Goal: Information Seeking & Learning: Learn about a topic

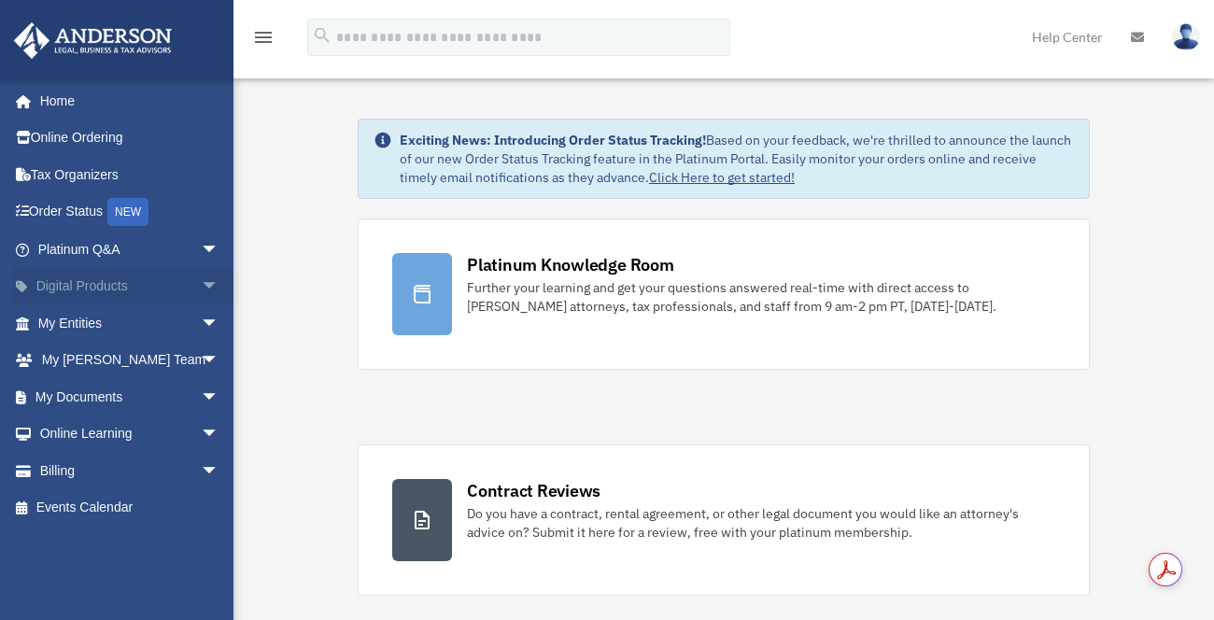
click at [202, 284] on span "arrow_drop_down" at bounding box center [219, 287] width 37 height 38
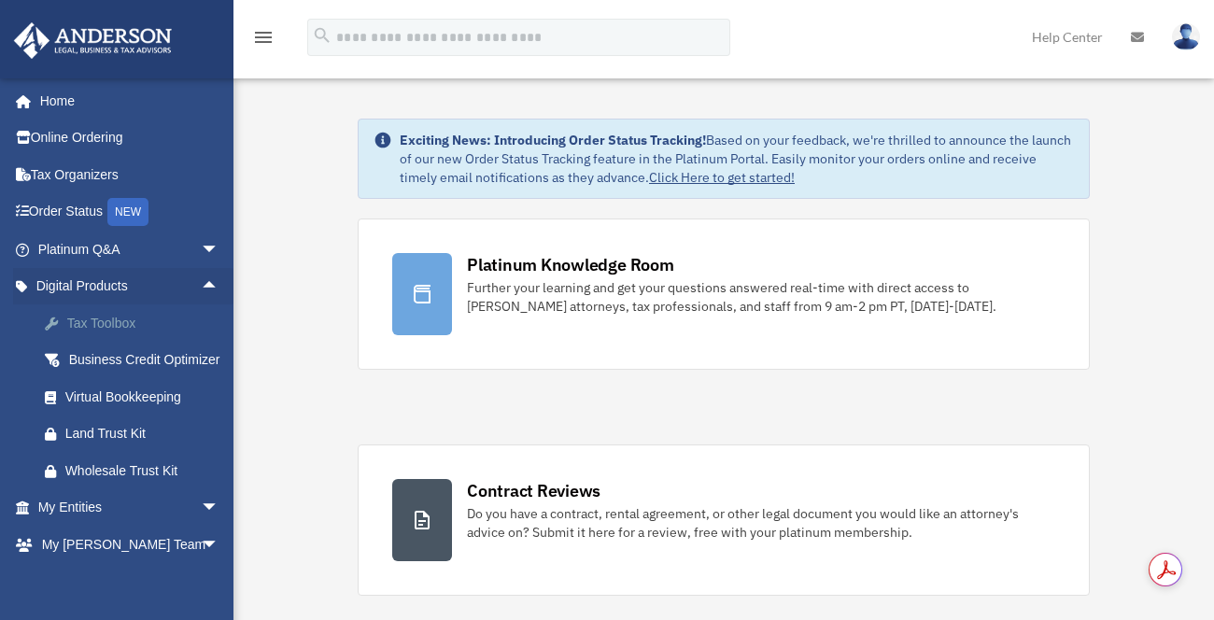
click at [125, 328] on div "Tax Toolbox" at bounding box center [144, 323] width 159 height 23
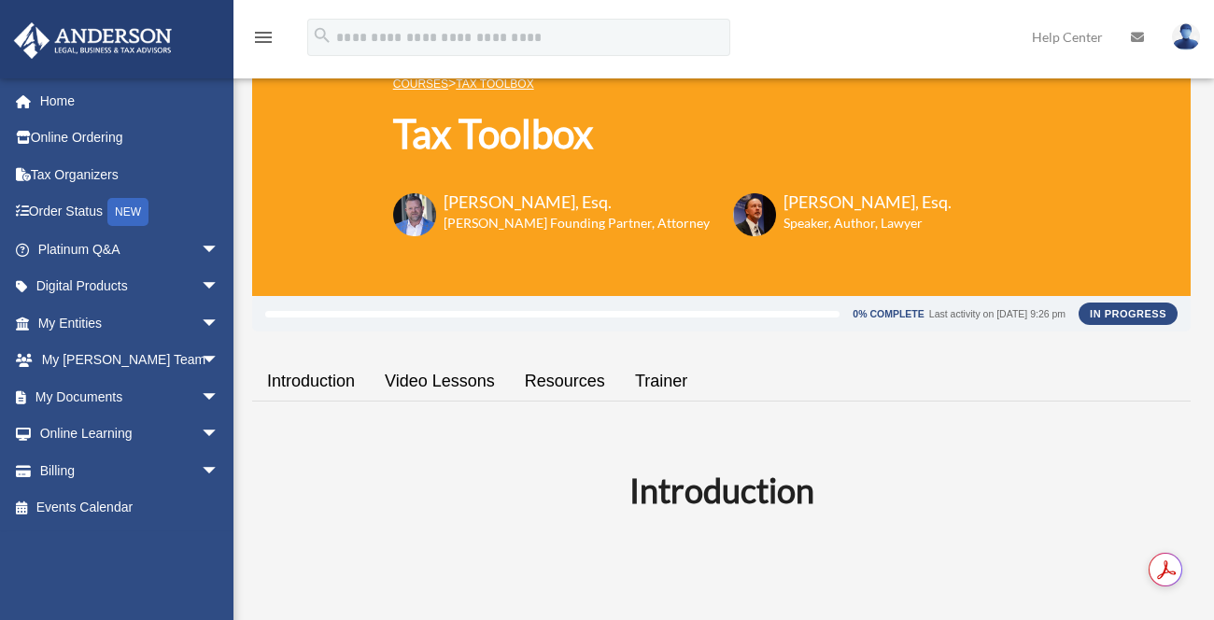
scroll to position [105, 0]
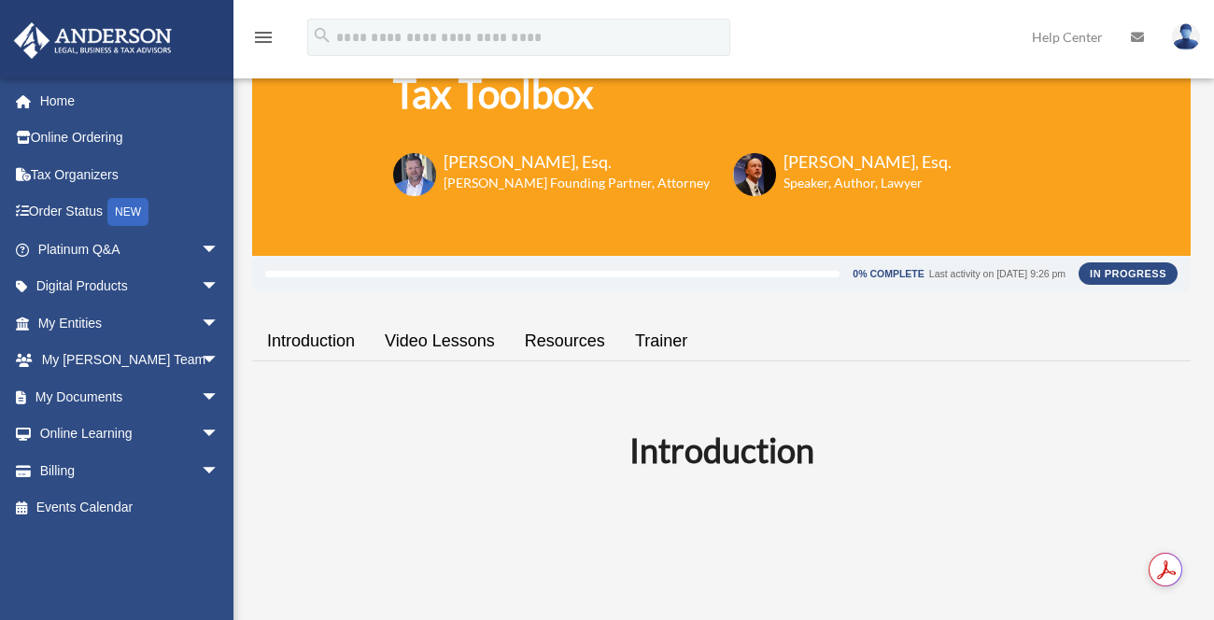
click at [444, 345] on link "Video Lessons" at bounding box center [440, 341] width 140 height 53
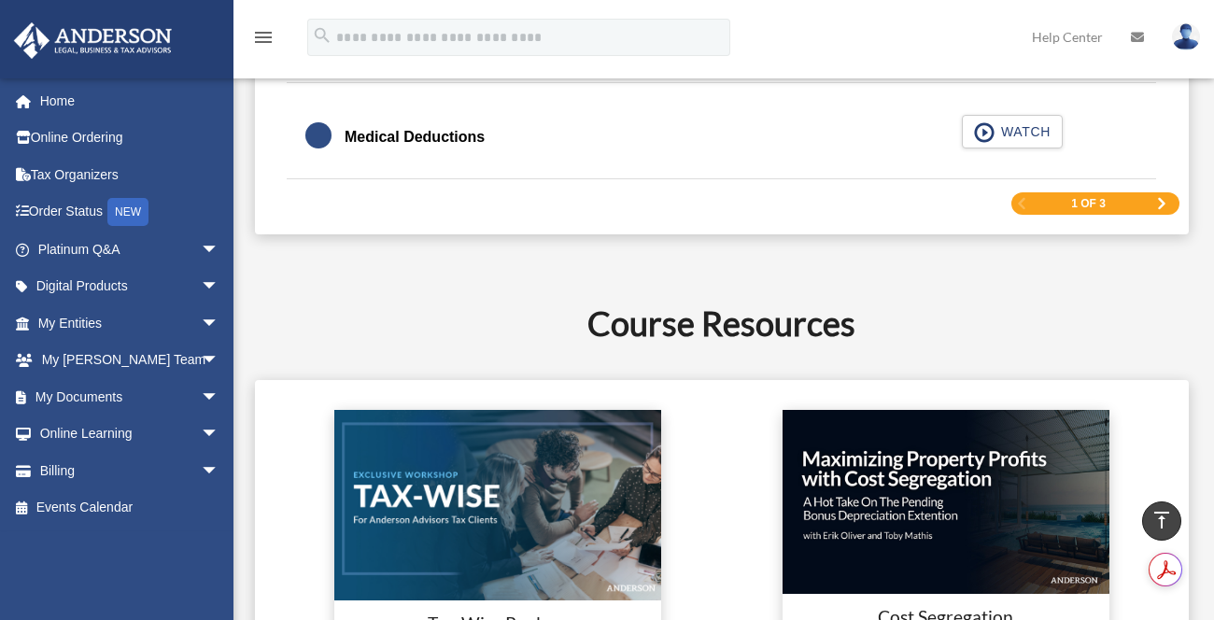
scroll to position [3164, 0]
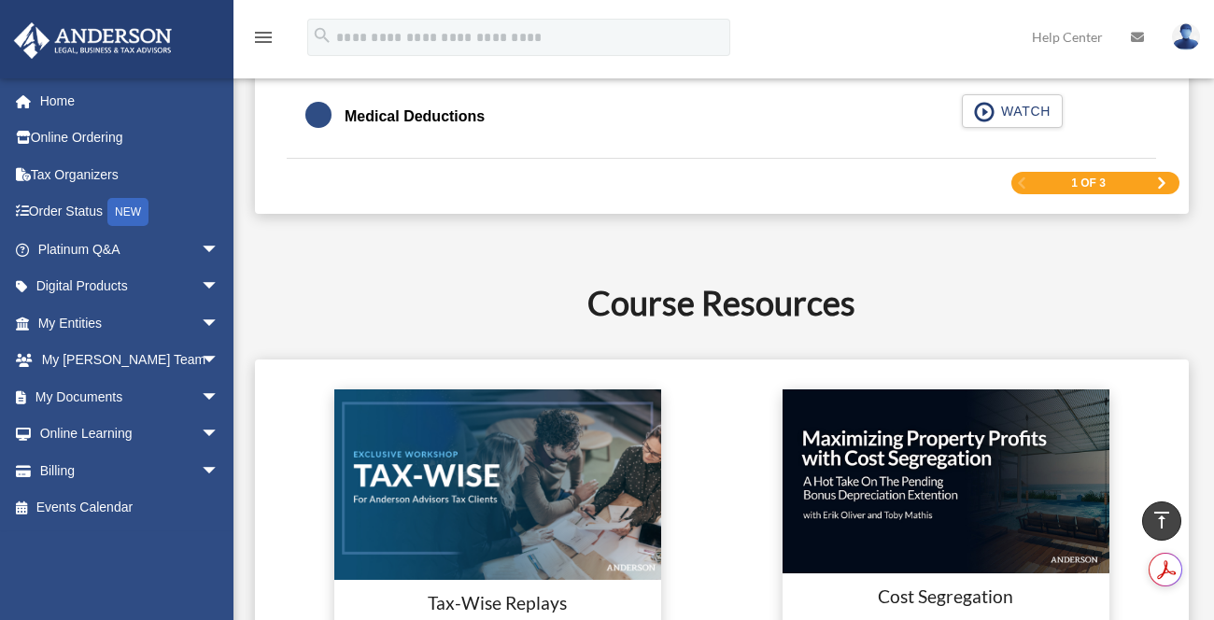
click at [1163, 178] on span "Next Page" at bounding box center [1161, 182] width 11 height 11
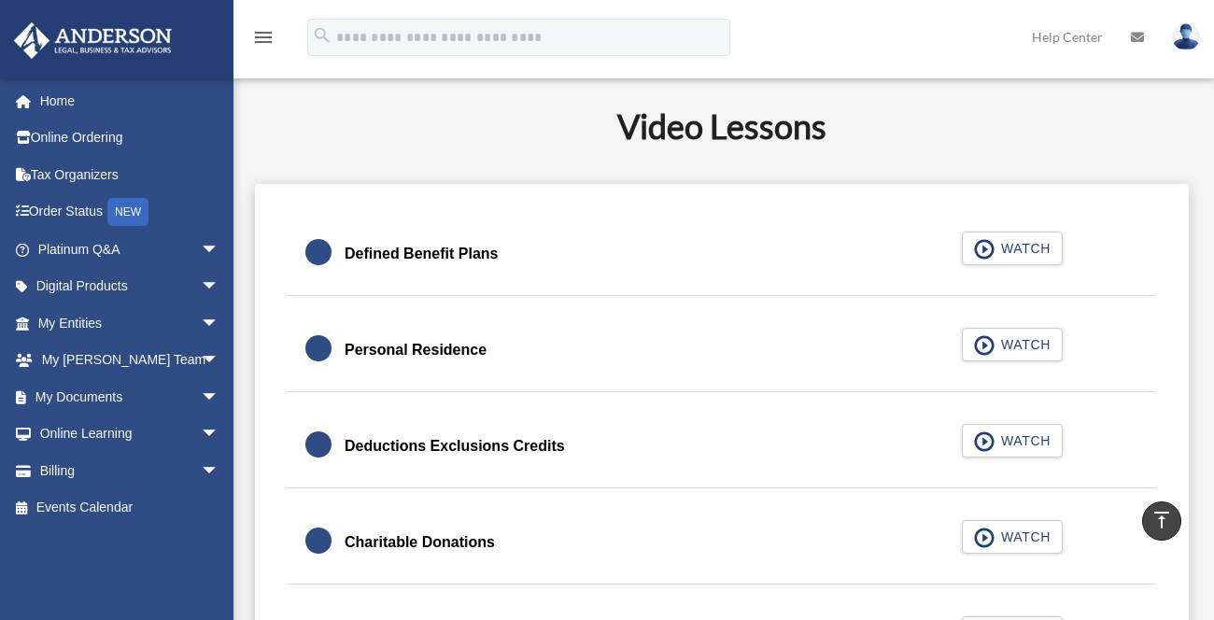
scroll to position [1059, 0]
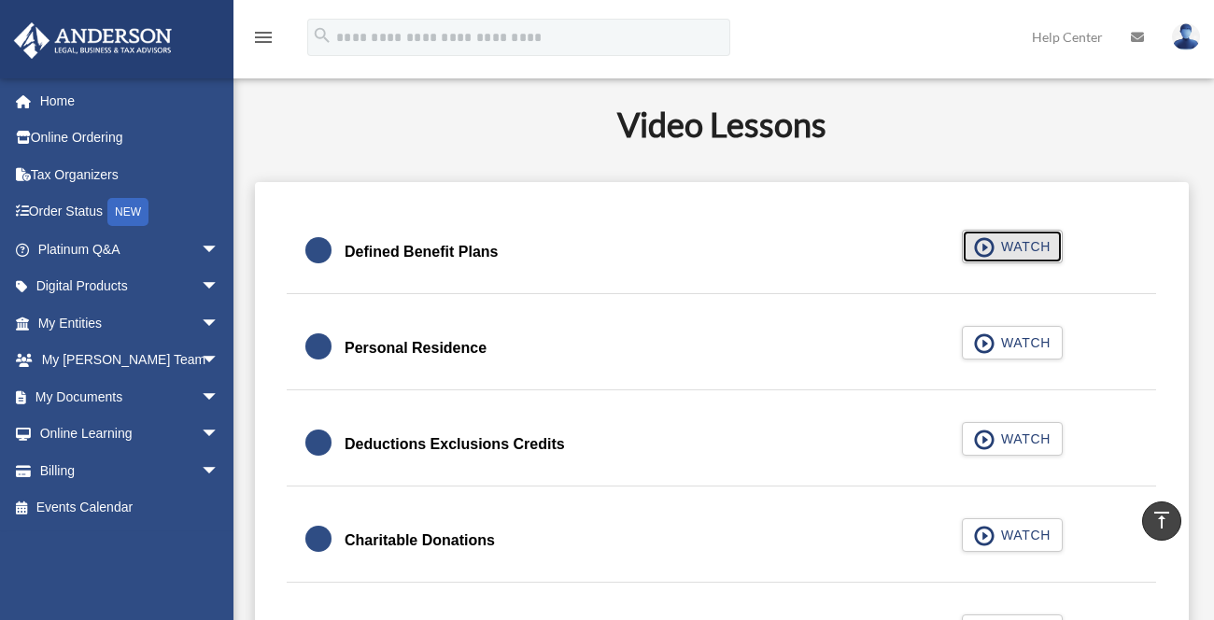
click at [1028, 238] on span "WATCH" at bounding box center [1022, 246] width 55 height 19
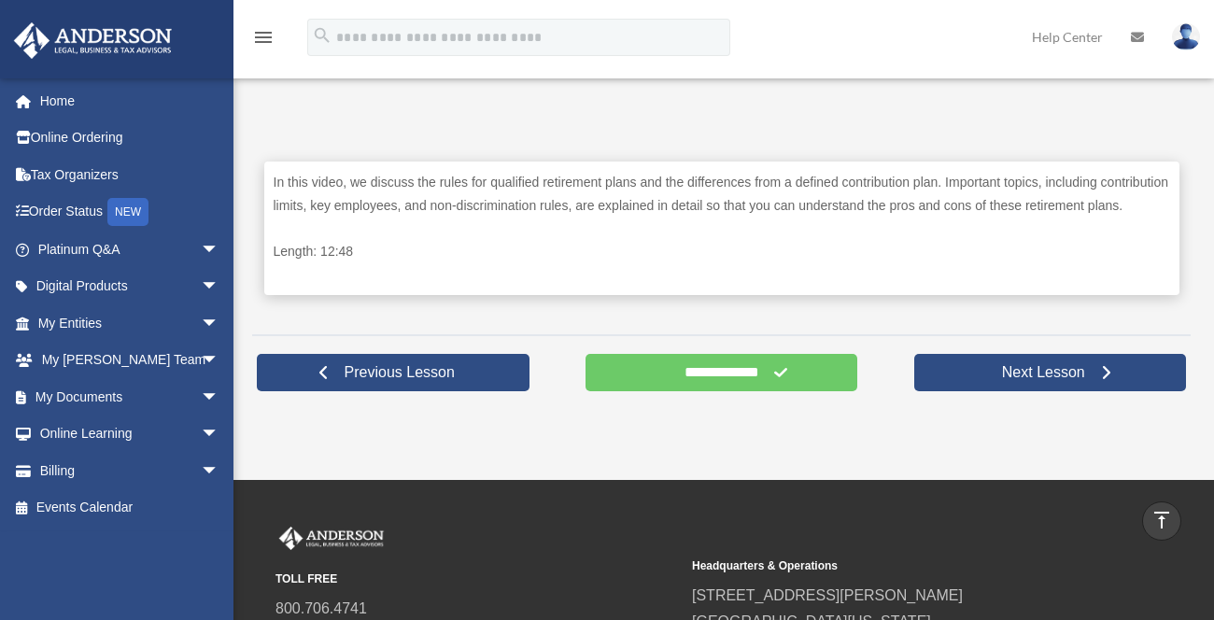
scroll to position [839, 0]
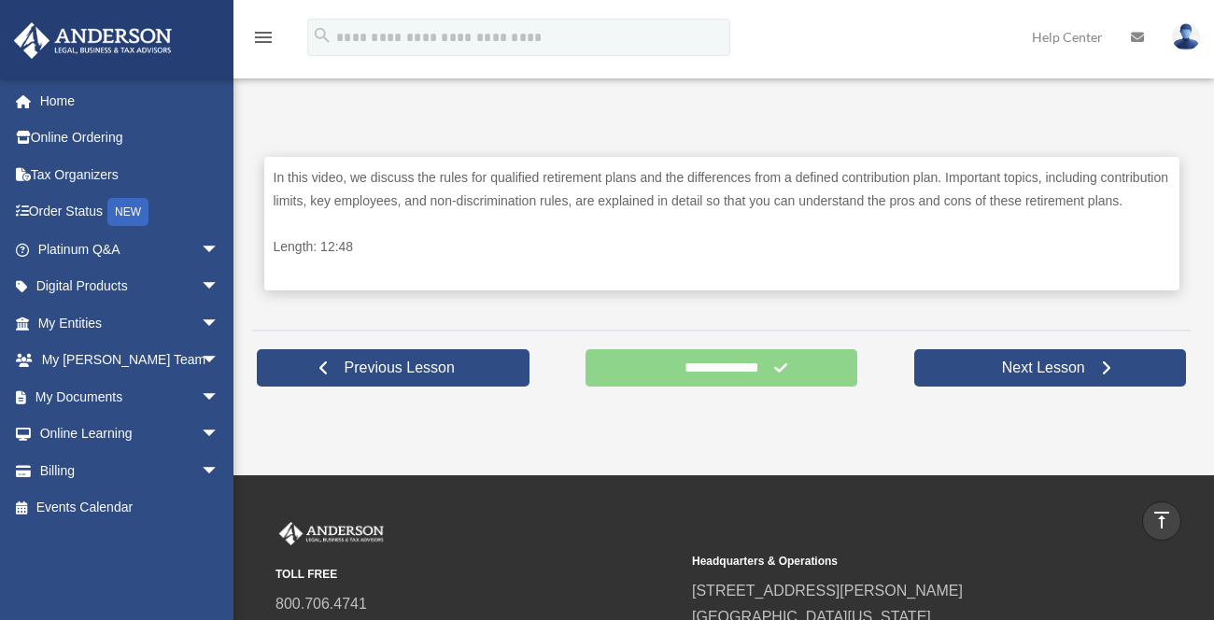
click at [744, 387] on input "**********" at bounding box center [721, 367] width 273 height 37
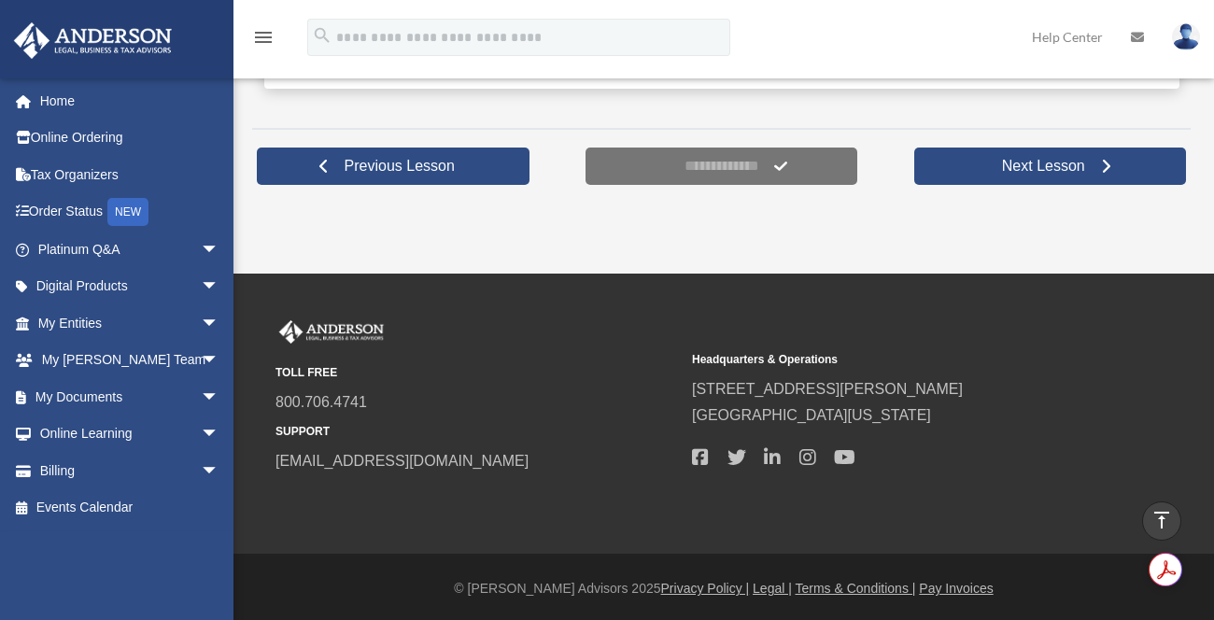
scroll to position [1045, 0]
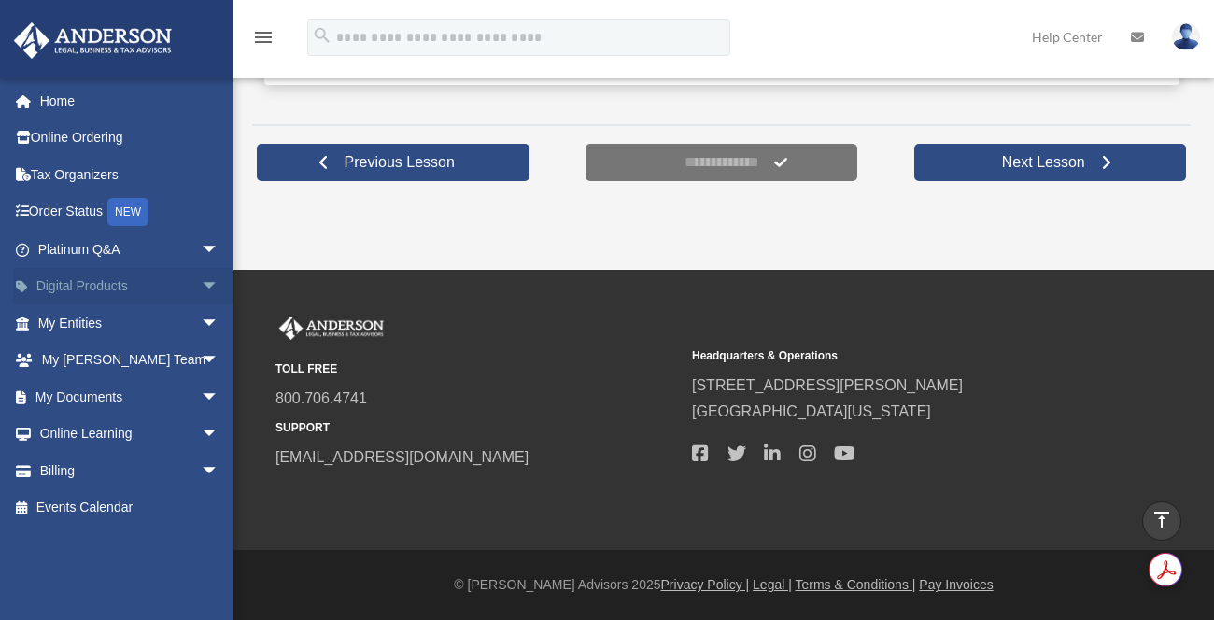
click at [203, 286] on span "arrow_drop_down" at bounding box center [219, 287] width 37 height 38
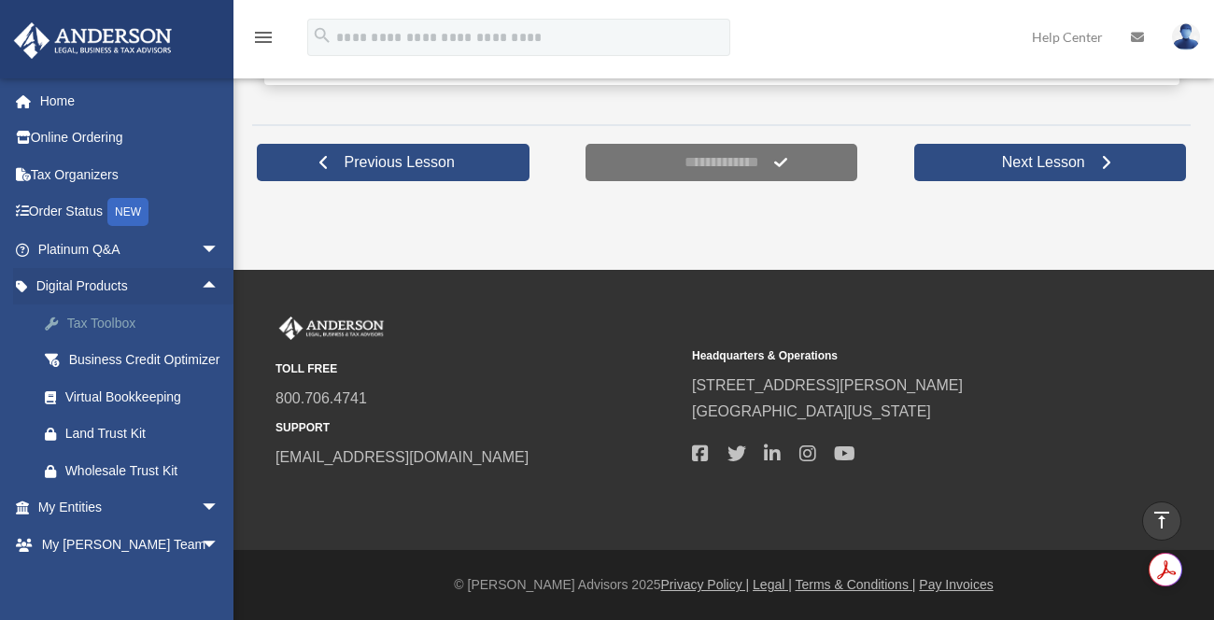
click at [188, 317] on div "Tax Toolbox" at bounding box center [144, 323] width 159 height 23
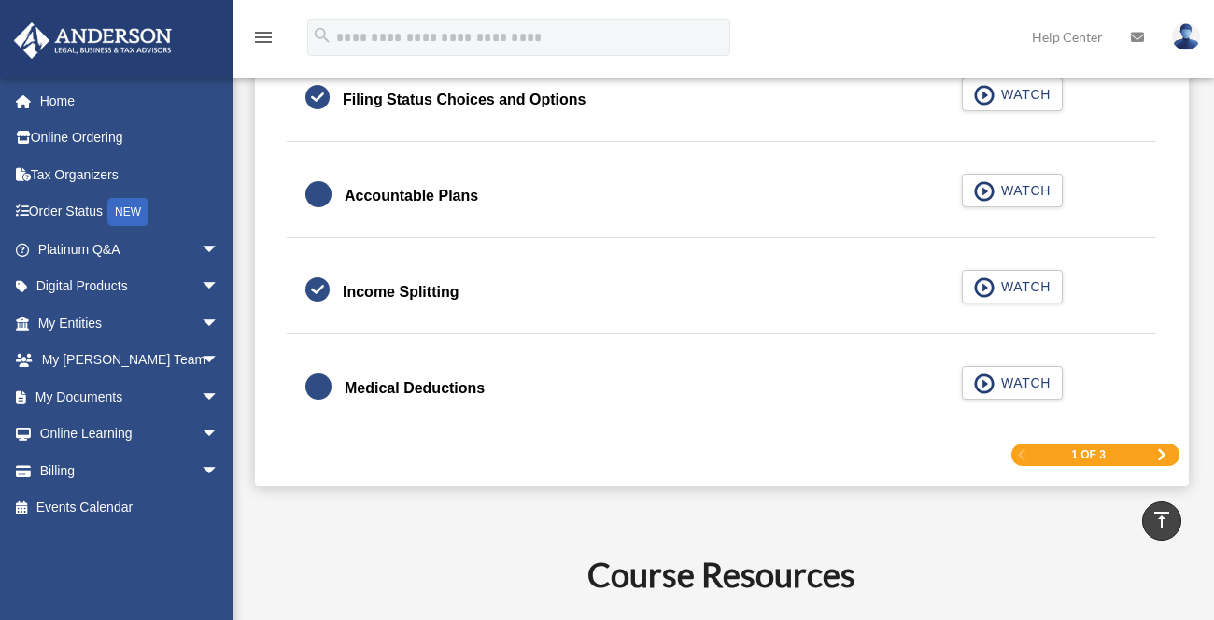
scroll to position [2902, 0]
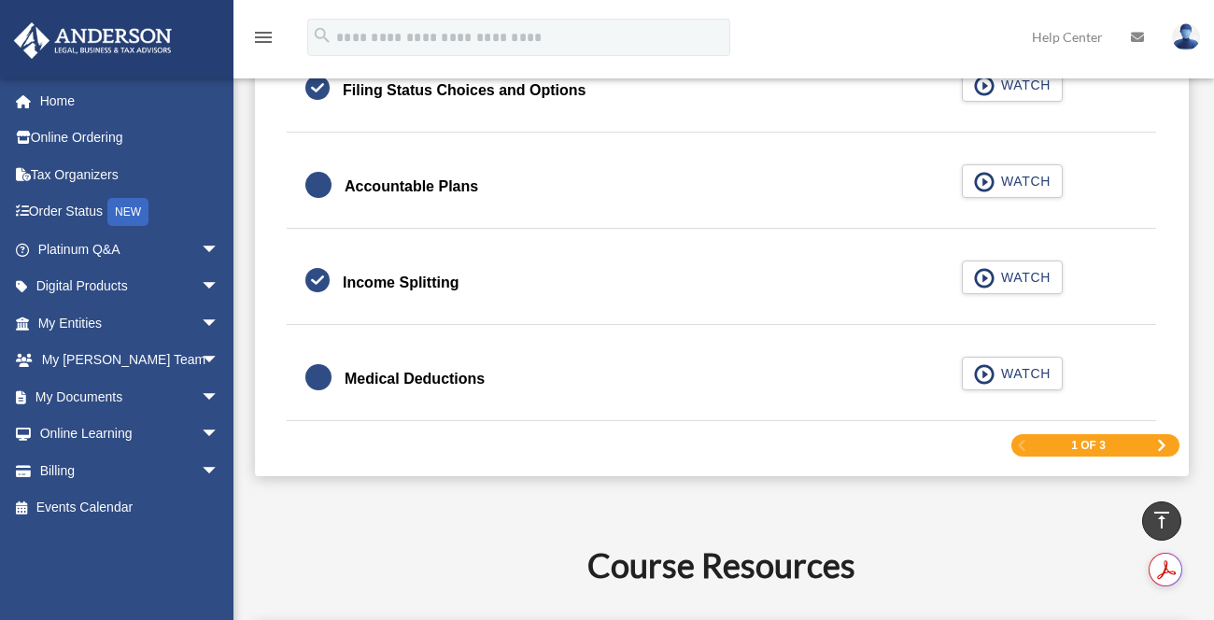
click at [1163, 442] on span "Next Page" at bounding box center [1161, 445] width 11 height 11
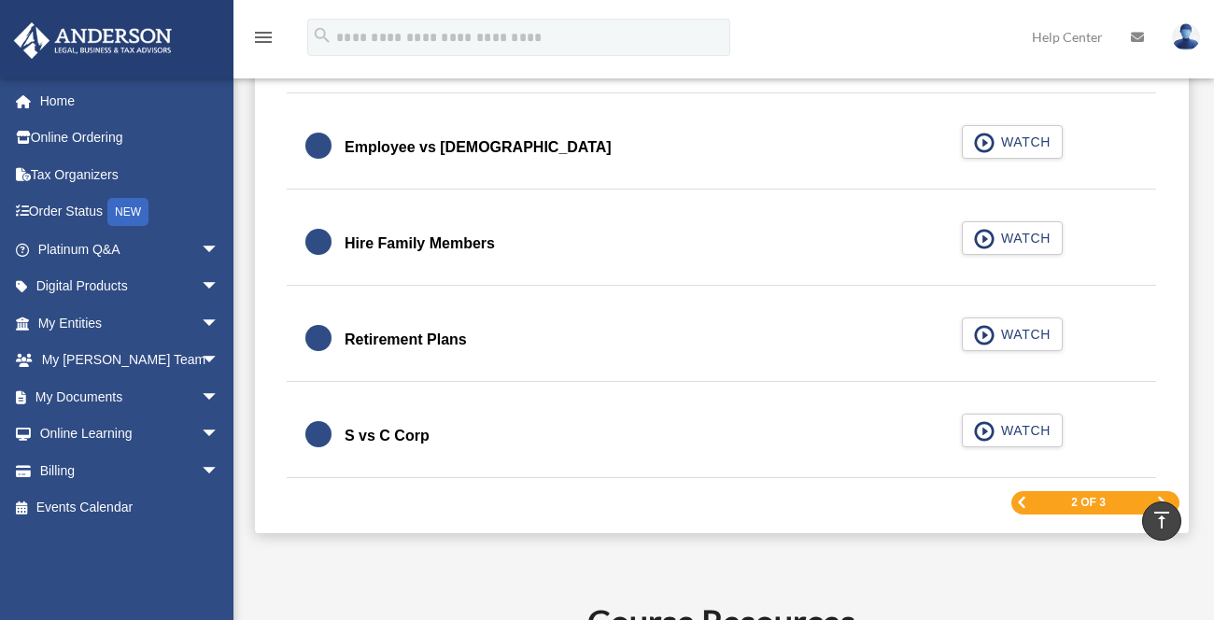
scroll to position [2775, 0]
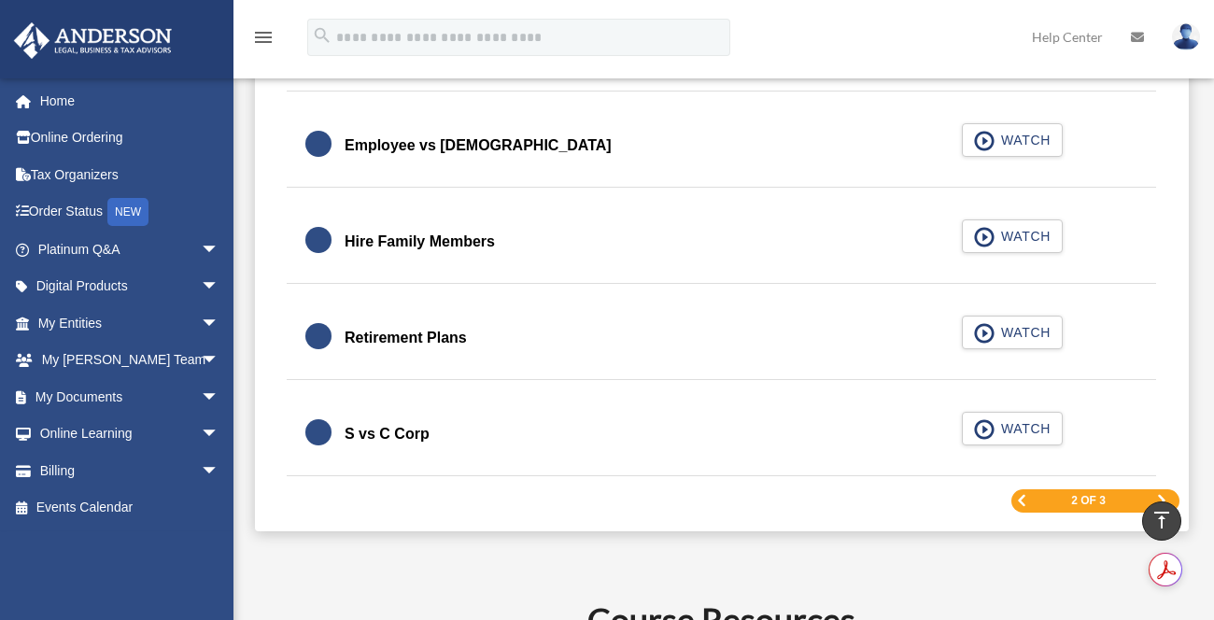
click at [1163, 498] on span "Next Page" at bounding box center [1161, 500] width 11 height 11
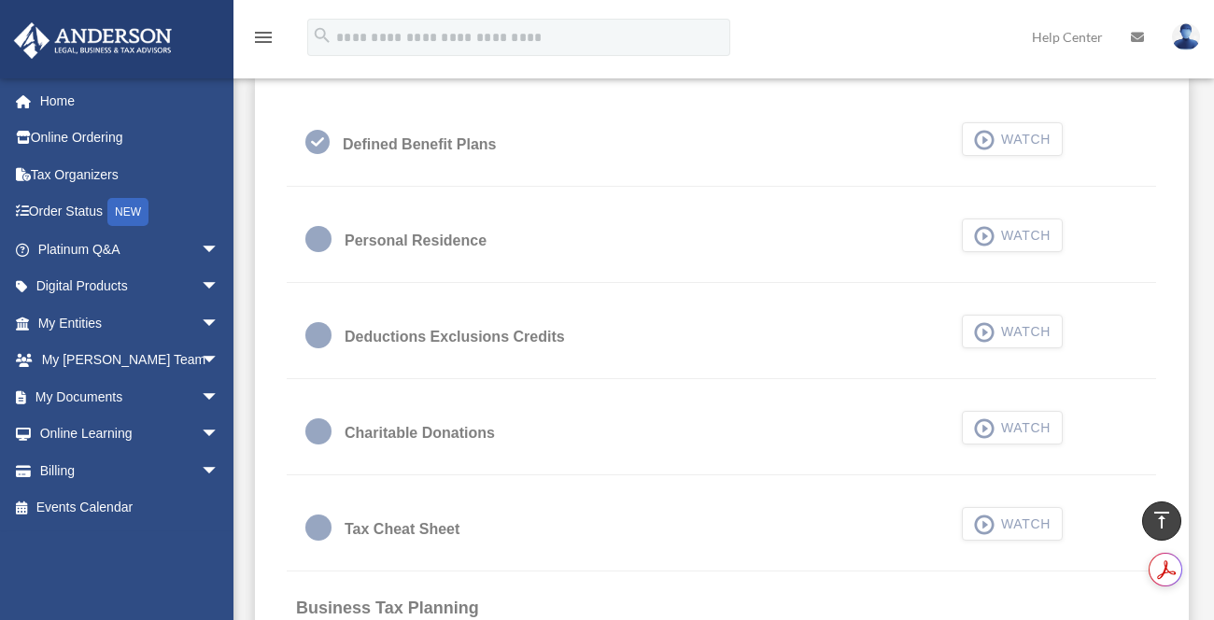
scroll to position [1160, 0]
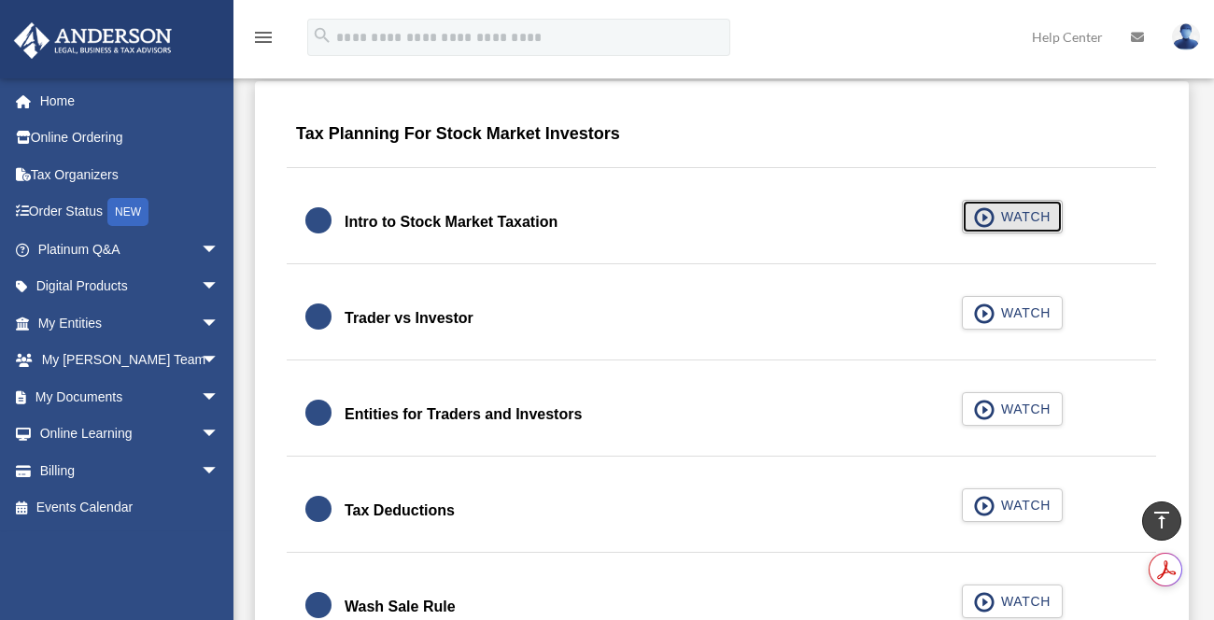
click at [1042, 205] on button "WATCH" at bounding box center [1012, 217] width 101 height 34
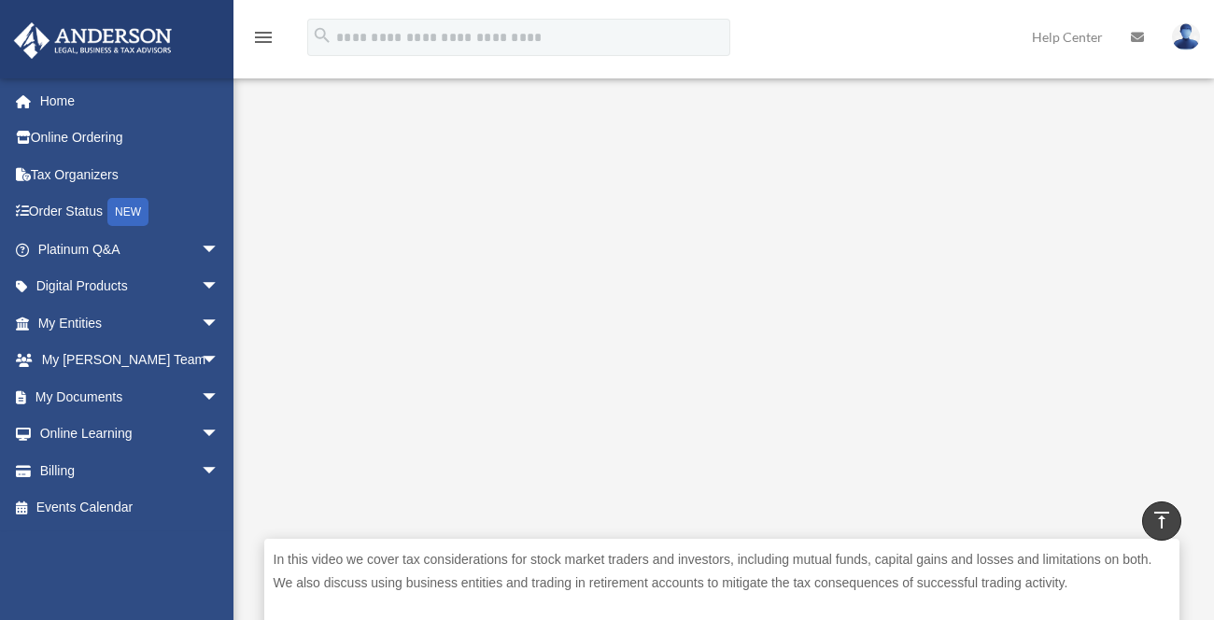
scroll to position [458, 0]
